Goal: Task Accomplishment & Management: Manage account settings

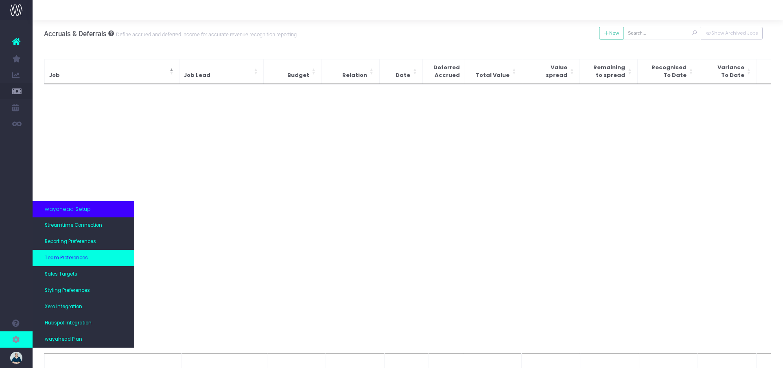
click at [79, 259] on span "Team Preferences" at bounding box center [66, 257] width 43 height 7
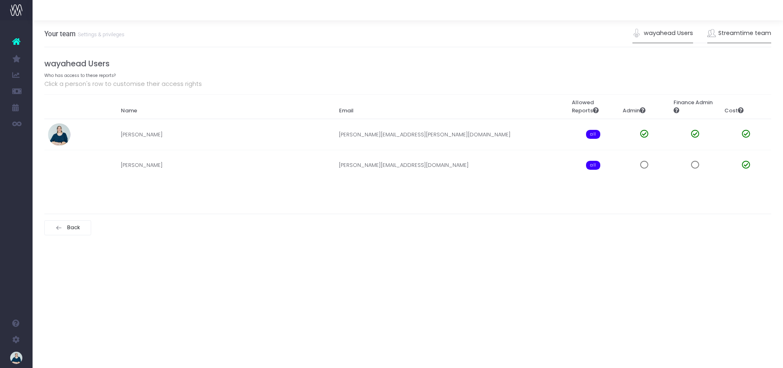
click at [727, 35] on link "Streamtime team" at bounding box center [739, 33] width 64 height 19
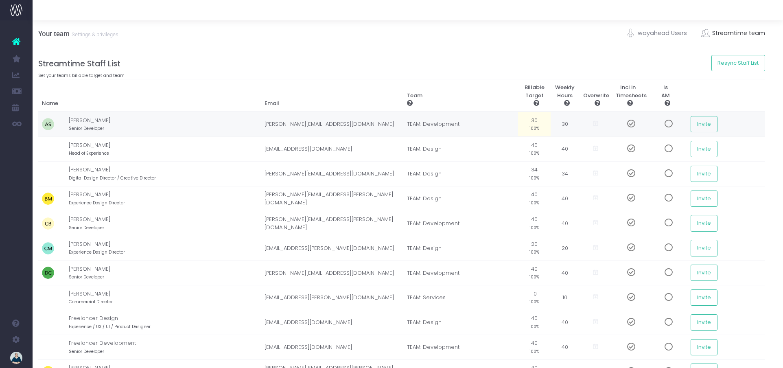
click at [538, 127] on small "100%" at bounding box center [535, 127] width 10 height 7
type input "7"
type input "80%"
click at [519, 63] on h4 "Streamtime Staff List" at bounding box center [402, 63] width 727 height 9
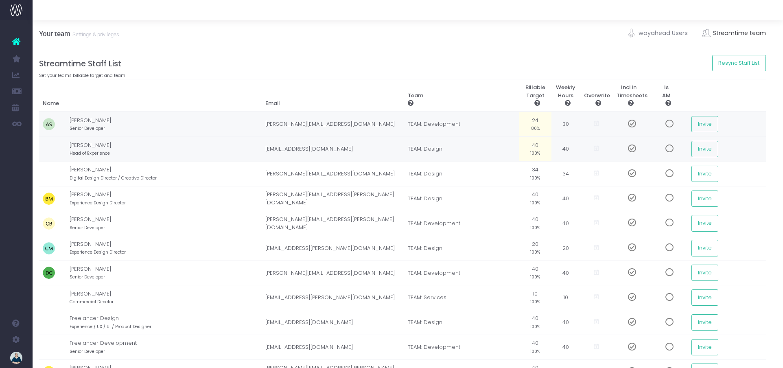
click at [534, 143] on td "40 100%" at bounding box center [535, 149] width 33 height 25
type input "80%"
click at [508, 66] on h4 "Streamtime Staff List" at bounding box center [402, 63] width 727 height 9
click at [536, 169] on td "34 100%" at bounding box center [535, 173] width 33 height 25
type input "80%"
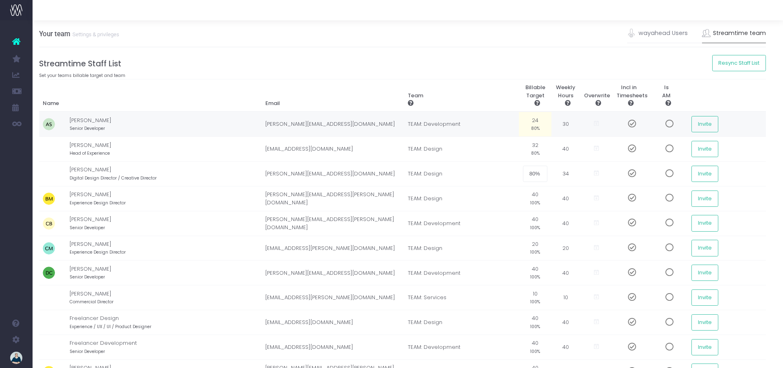
click at [490, 62] on h4 "Streamtime Staff List" at bounding box center [402, 63] width 727 height 9
click at [537, 195] on td "40 100%" at bounding box center [535, 198] width 33 height 25
type input "80%"
click at [476, 46] on div "Your team Settings & privileges wayahead Users Streamtime team" at bounding box center [402, 33] width 727 height 27
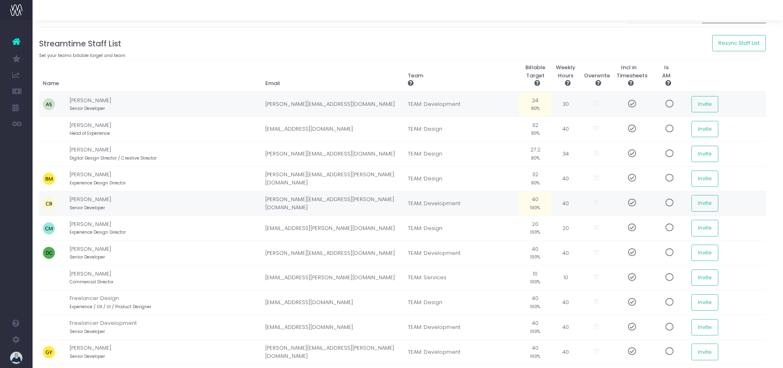
click at [534, 204] on small "100%" at bounding box center [535, 207] width 10 height 7
type input "80%"
click at [534, 227] on td "20 100%" at bounding box center [535, 228] width 33 height 25
click at [468, 48] on h4 "Streamtime Staff List" at bounding box center [402, 43] width 727 height 9
click at [534, 228] on td "20.00" at bounding box center [535, 228] width 33 height 25
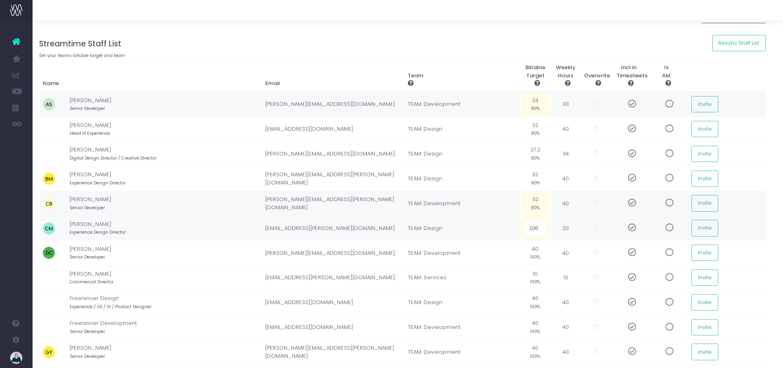
type input "100%"
click at [540, 254] on td "40 100%" at bounding box center [535, 253] width 33 height 25
type input "80%"
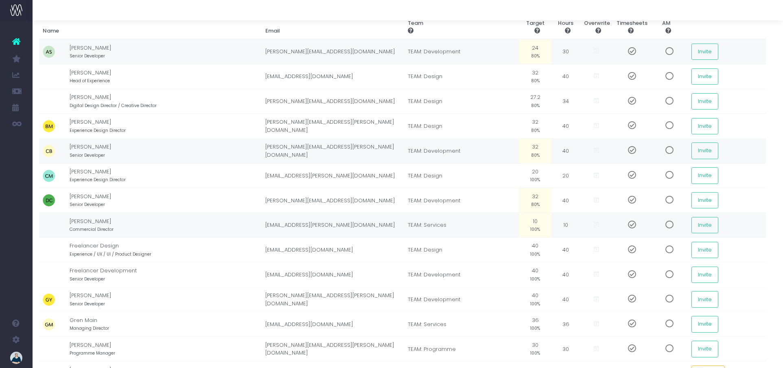
scroll to position [72, 6]
click at [534, 230] on small "100%" at bounding box center [535, 228] width 10 height 7
type input "0"
click at [536, 222] on td "0 0%" at bounding box center [535, 225] width 33 height 25
type input "0%"
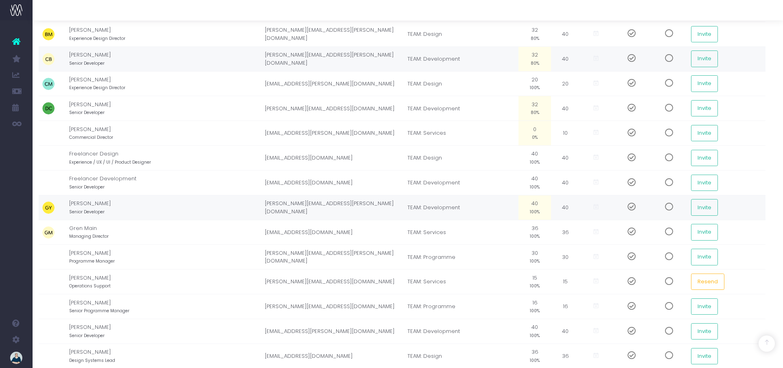
scroll to position [165, 6]
click at [534, 206] on td "40 100%" at bounding box center [535, 206] width 33 height 25
type input "80%"
click at [532, 231] on small "100%" at bounding box center [535, 234] width 10 height 7
type input "80%"
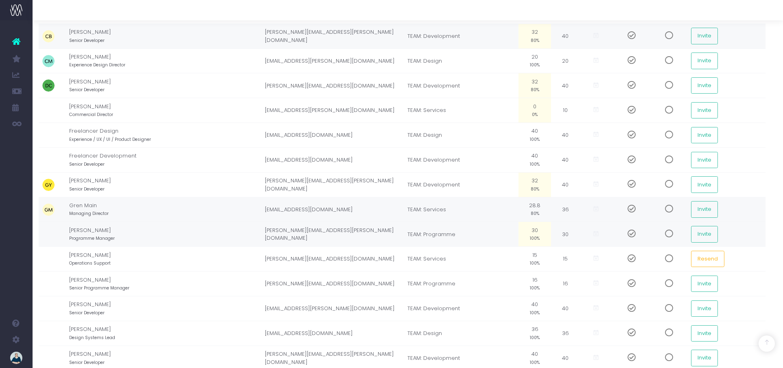
scroll to position [188, 6]
click at [536, 232] on td "30 100%" at bounding box center [535, 233] width 33 height 25
type input "8"
type input "65%"
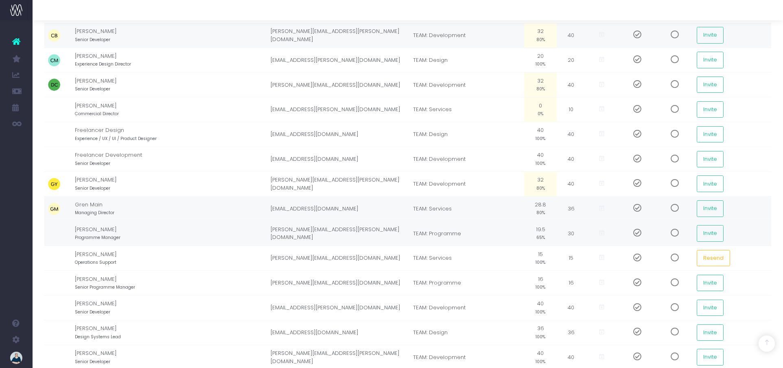
click at [544, 231] on td "19.5 65%" at bounding box center [540, 233] width 33 height 25
type input "60%"
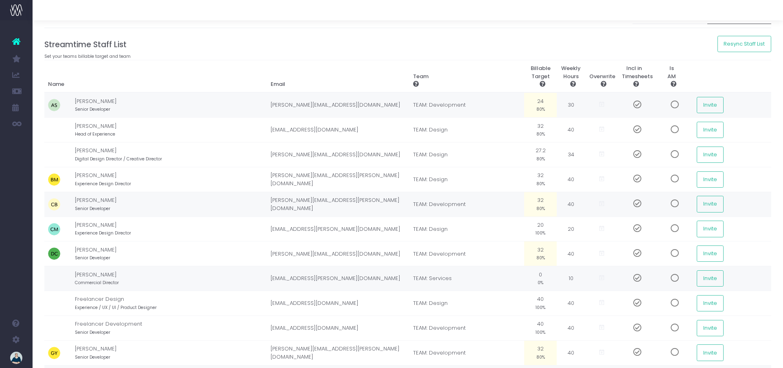
scroll to position [13, 0]
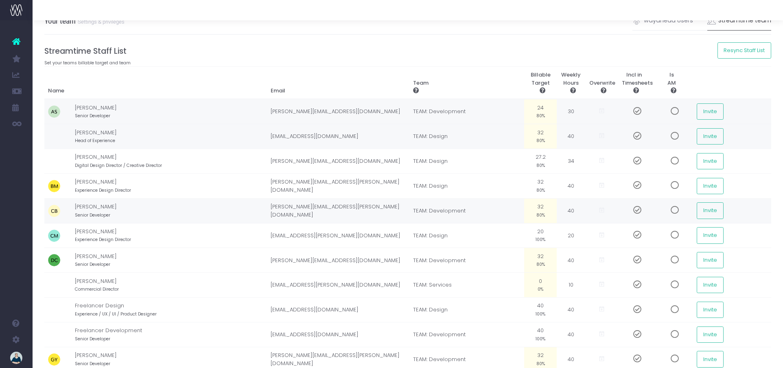
click at [544, 135] on td "32 80%" at bounding box center [540, 136] width 33 height 25
type input "0"
type input "60%"
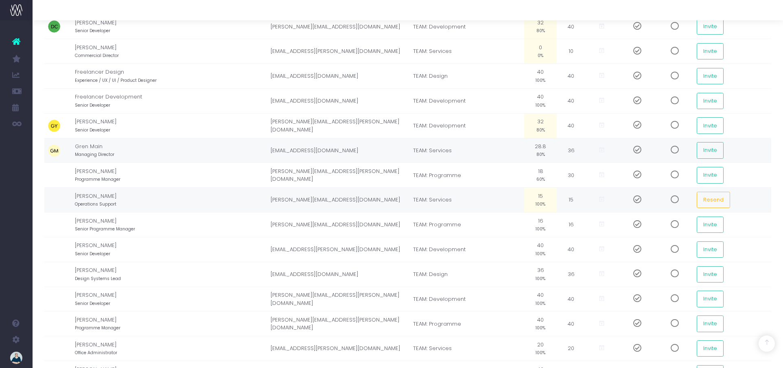
scroll to position [247, 0]
click at [544, 201] on small "100%" at bounding box center [541, 202] width 10 height 7
type input "0%"
click at [539, 221] on td "16 100%" at bounding box center [540, 224] width 33 height 25
type input "60%"
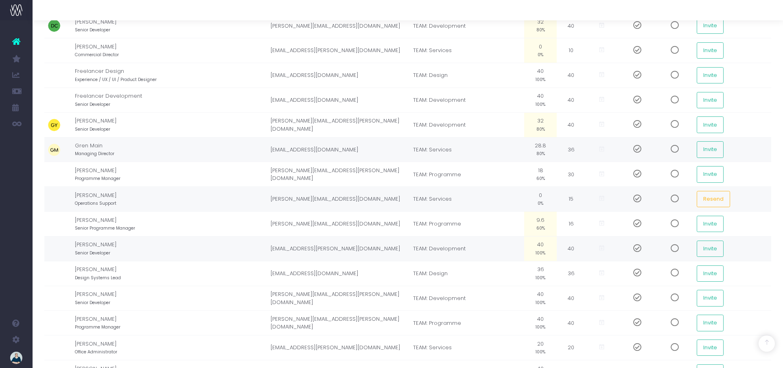
click at [546, 246] on td "40 100%" at bounding box center [540, 248] width 33 height 25
type input "80%"
click at [542, 270] on td "36 100%" at bounding box center [540, 273] width 33 height 25
type input "80%"
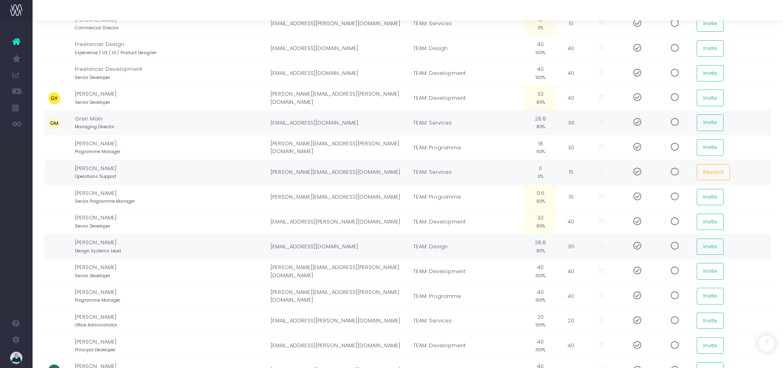
scroll to position [275, 0]
click at [542, 268] on td "40 100%" at bounding box center [540, 270] width 33 height 25
type input "80%"
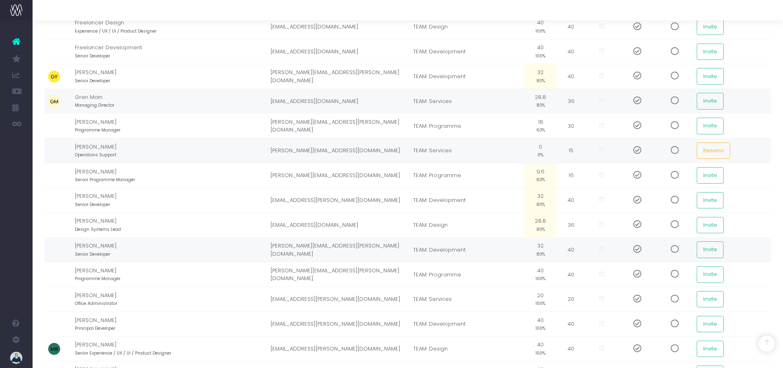
scroll to position [300, 0]
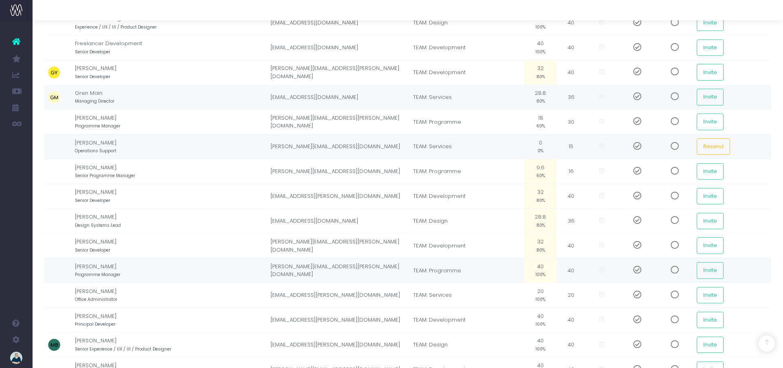
click at [544, 267] on td "40 100%" at bounding box center [540, 270] width 33 height 25
type input "60%"
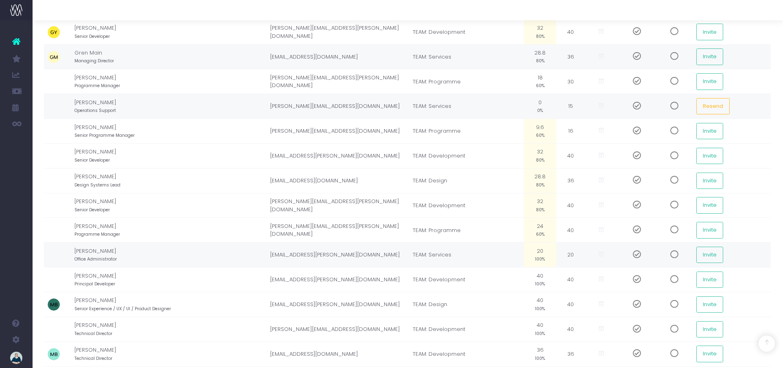
scroll to position [340, 1]
click at [541, 257] on small "100%" at bounding box center [540, 258] width 10 height 7
type input "0%"
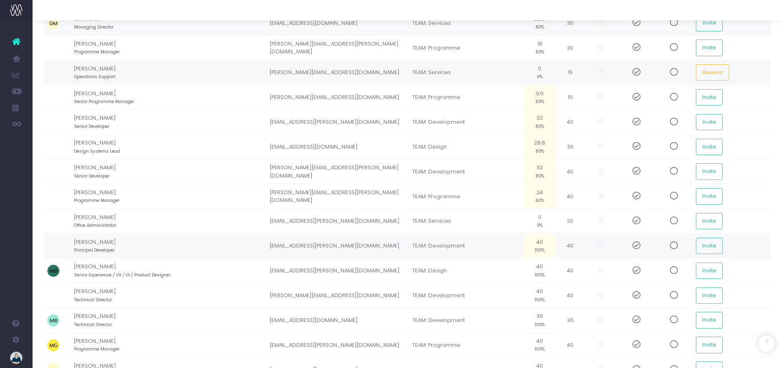
click at [537, 247] on small "100%" at bounding box center [540, 249] width 10 height 7
type input "80%"
click at [544, 265] on td "40 100%" at bounding box center [539, 270] width 33 height 25
type input "80%"
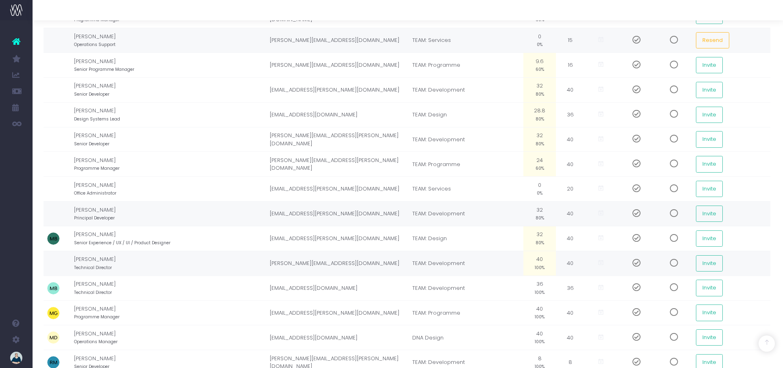
scroll to position [413, 1]
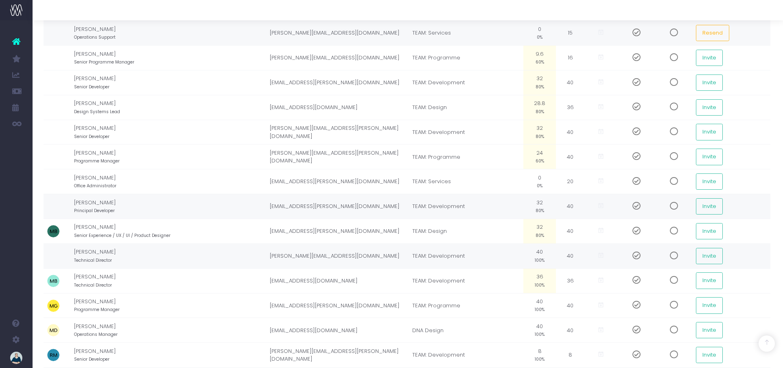
click at [540, 282] on small "100%" at bounding box center [540, 284] width 10 height 7
type input "60%"
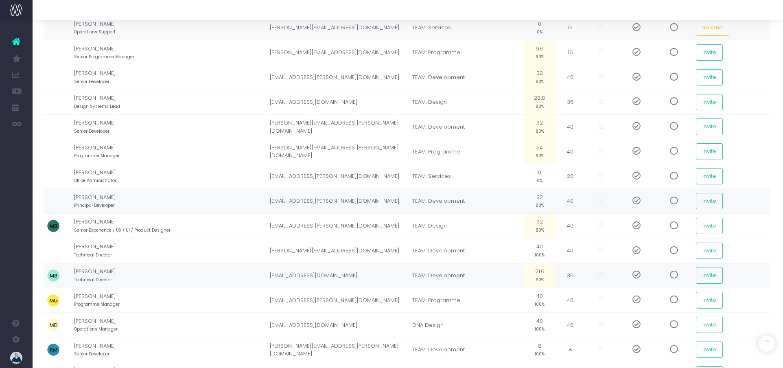
scroll to position [444, 1]
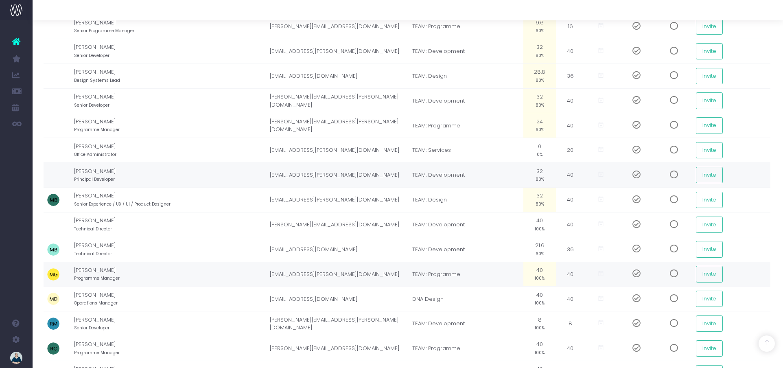
click at [544, 275] on small "100%" at bounding box center [540, 277] width 10 height 7
type input "60%"
click at [543, 248] on td "21.6 60%" at bounding box center [539, 249] width 33 height 25
click at [539, 276] on small "60%" at bounding box center [540, 277] width 9 height 7
type input "70%"
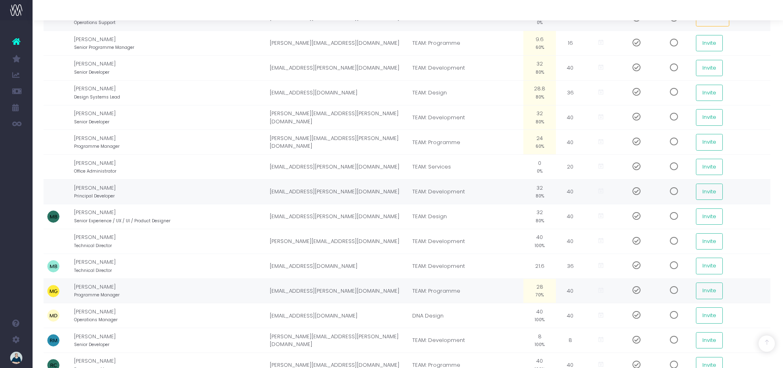
scroll to position [427, 1]
click at [535, 141] on td "24 60%" at bounding box center [539, 143] width 33 height 25
type input "70%"
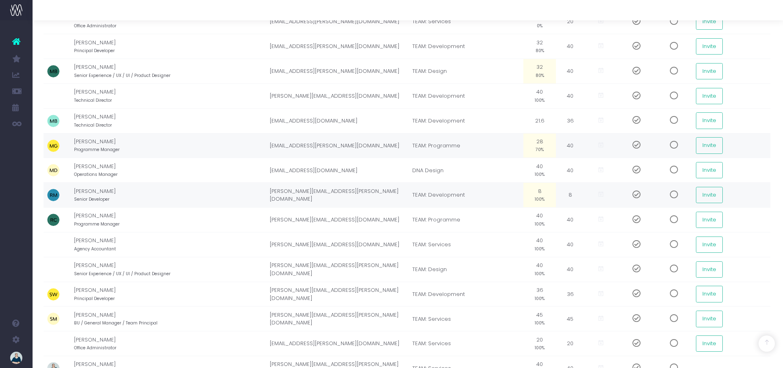
scroll to position [574, 1]
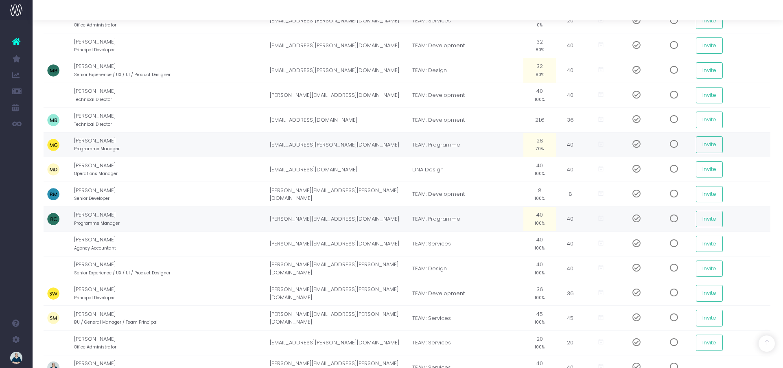
click at [540, 214] on td "40 100%" at bounding box center [539, 219] width 33 height 25
type input "70%"
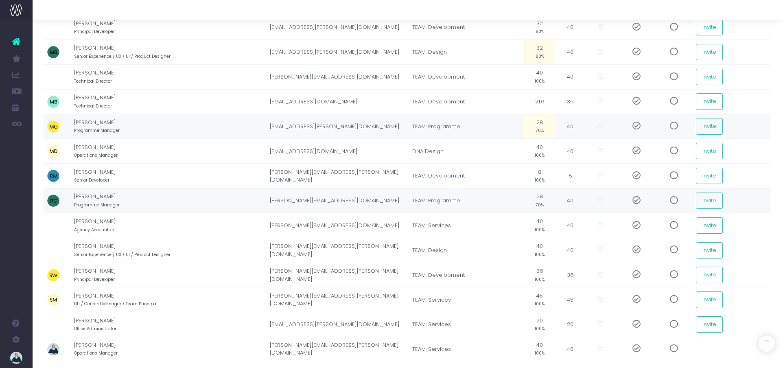
scroll to position [595, 1]
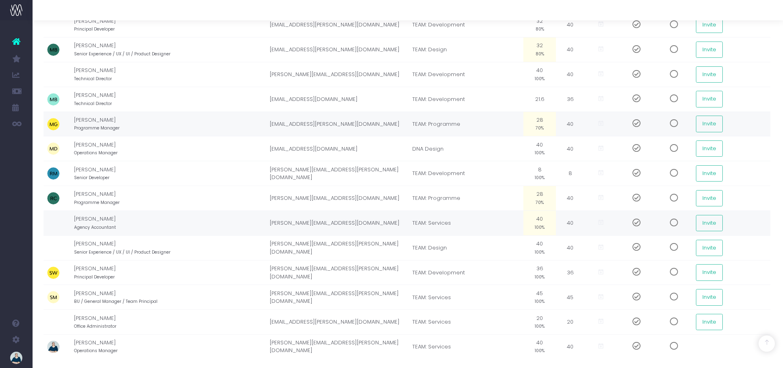
click at [544, 230] on small "100%" at bounding box center [540, 226] width 10 height 7
type input "0%"
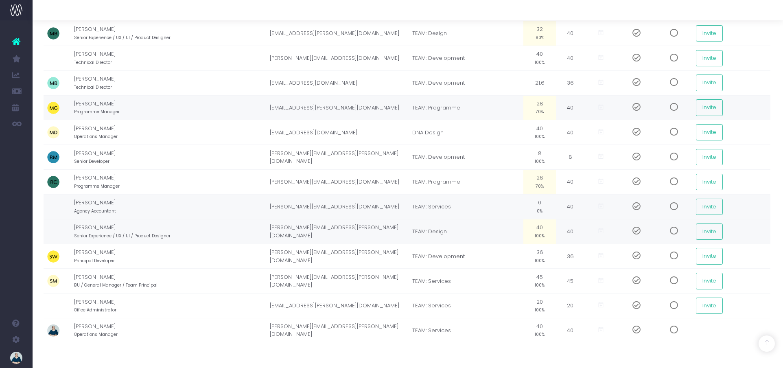
click at [543, 230] on td "40 100%" at bounding box center [539, 231] width 33 height 25
type input "80%"
click at [539, 254] on td "36 100%" at bounding box center [539, 256] width 33 height 25
type input "80%"
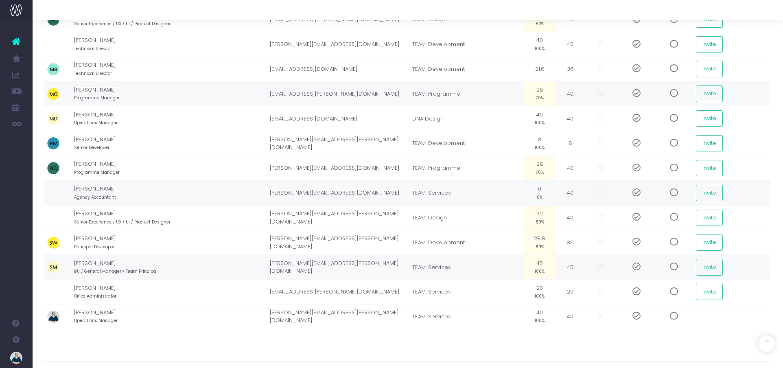
scroll to position [627, 1]
click at [545, 264] on td "45 100%" at bounding box center [539, 265] width 33 height 25
type input "80%"
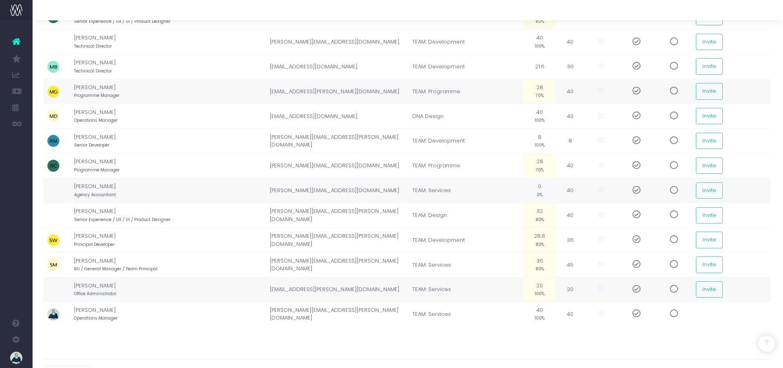
click at [545, 289] on td "20 100%" at bounding box center [539, 289] width 33 height 25
type input "0%"
click at [542, 314] on small "100%" at bounding box center [540, 317] width 10 height 7
type input "0%"
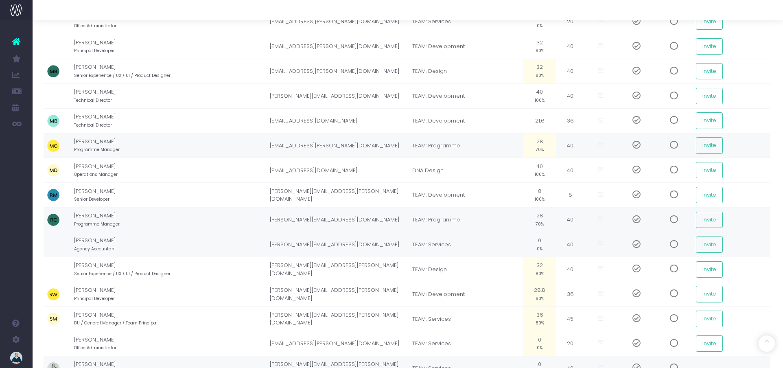
scroll to position [571, 1]
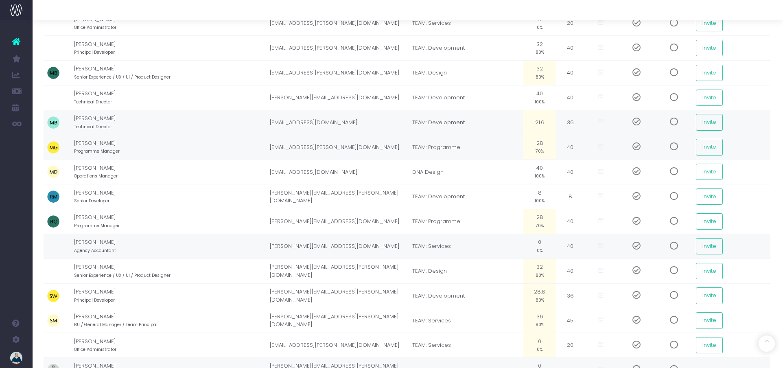
click at [533, 123] on td "21.6" at bounding box center [539, 122] width 33 height 25
type input "60%"
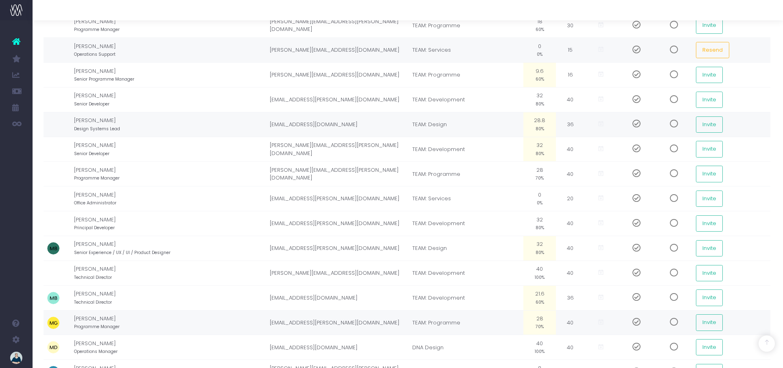
scroll to position [377, 1]
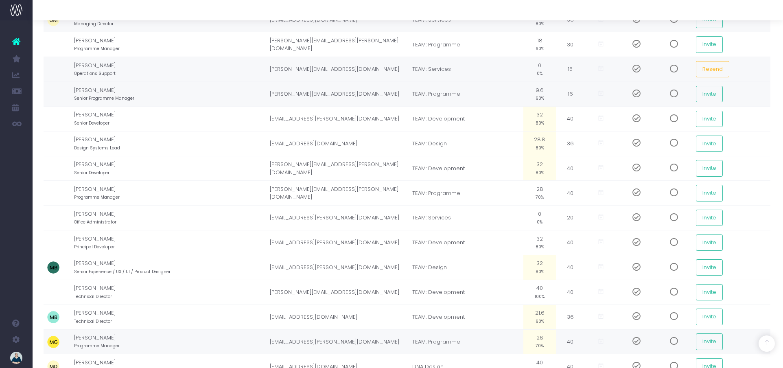
click at [540, 94] on small "60%" at bounding box center [540, 97] width 9 height 7
type input "70%"
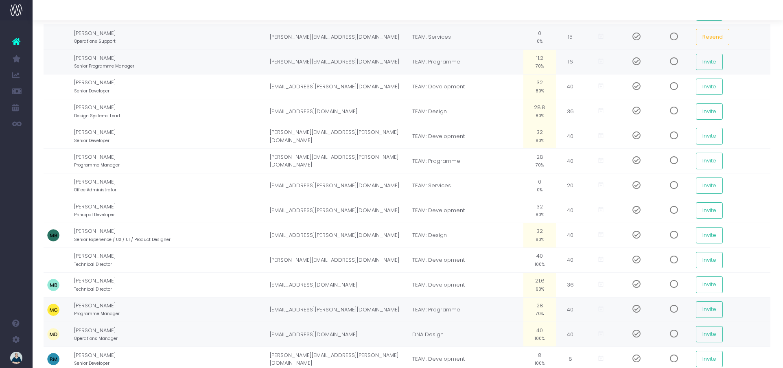
scroll to position [0, 1]
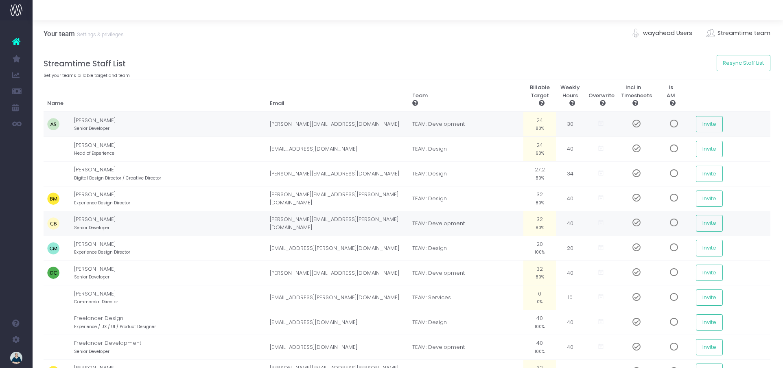
click at [669, 33] on link "wayahead Users" at bounding box center [662, 33] width 61 height 19
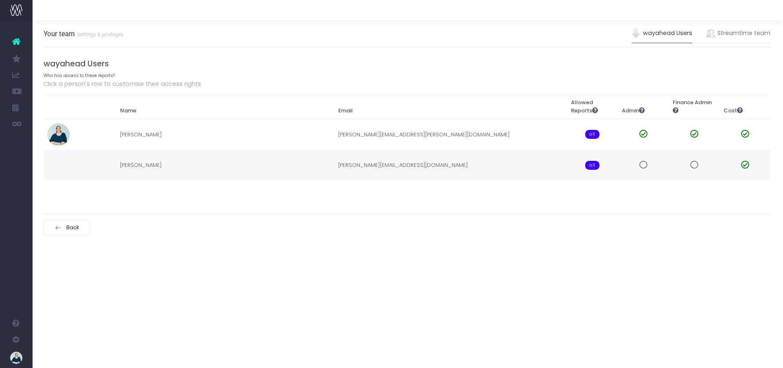
click at [643, 164] on span at bounding box center [643, 165] width 8 height 8
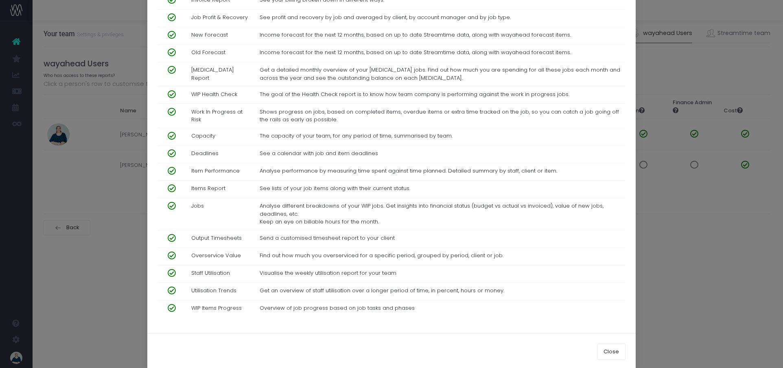
scroll to position [326, 0]
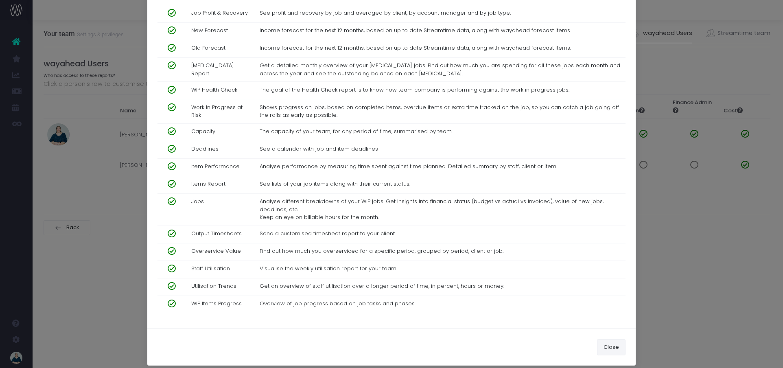
click at [613, 339] on button "Close" at bounding box center [611, 347] width 28 height 16
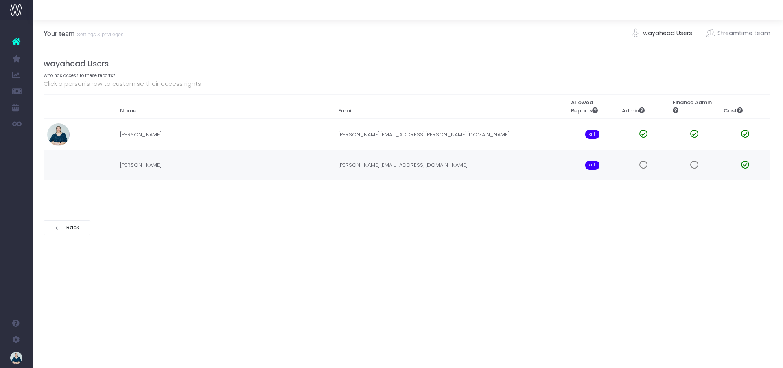
click at [644, 163] on span at bounding box center [643, 165] width 8 height 8
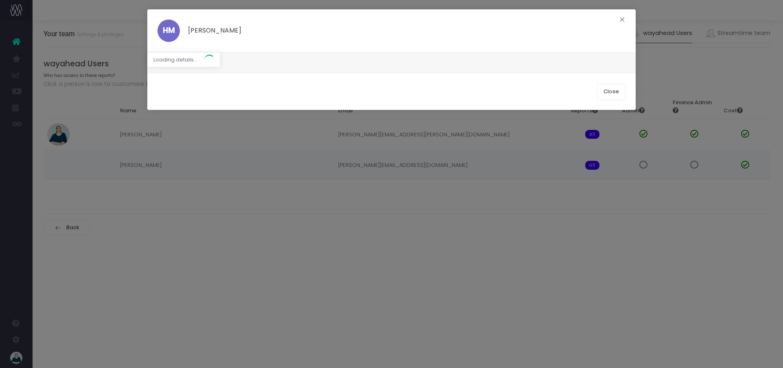
scroll to position [0, 0]
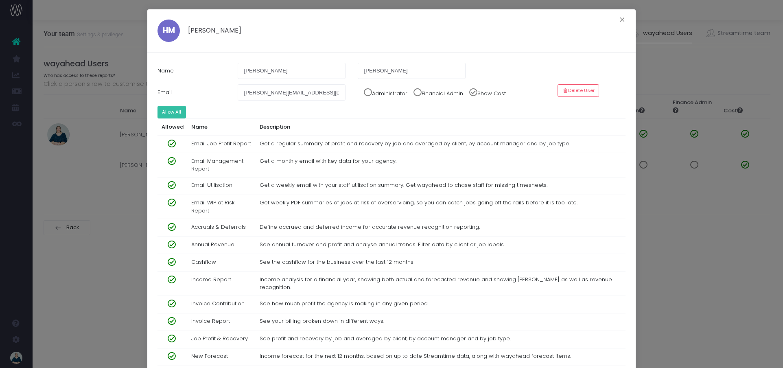
click at [167, 112] on button "Allow All" at bounding box center [172, 112] width 28 height 13
click at [370, 92] on span at bounding box center [365, 90] width 14 height 12
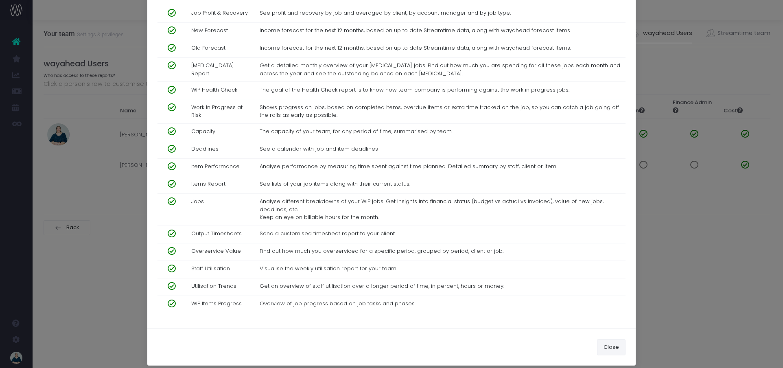
click at [617, 339] on button "Close" at bounding box center [611, 347] width 28 height 16
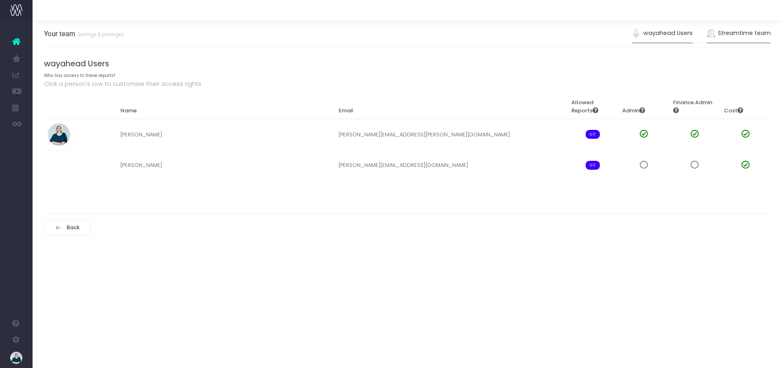
click at [729, 33] on link "Streamtime team" at bounding box center [739, 33] width 64 height 19
